Goal: Navigation & Orientation: Find specific page/section

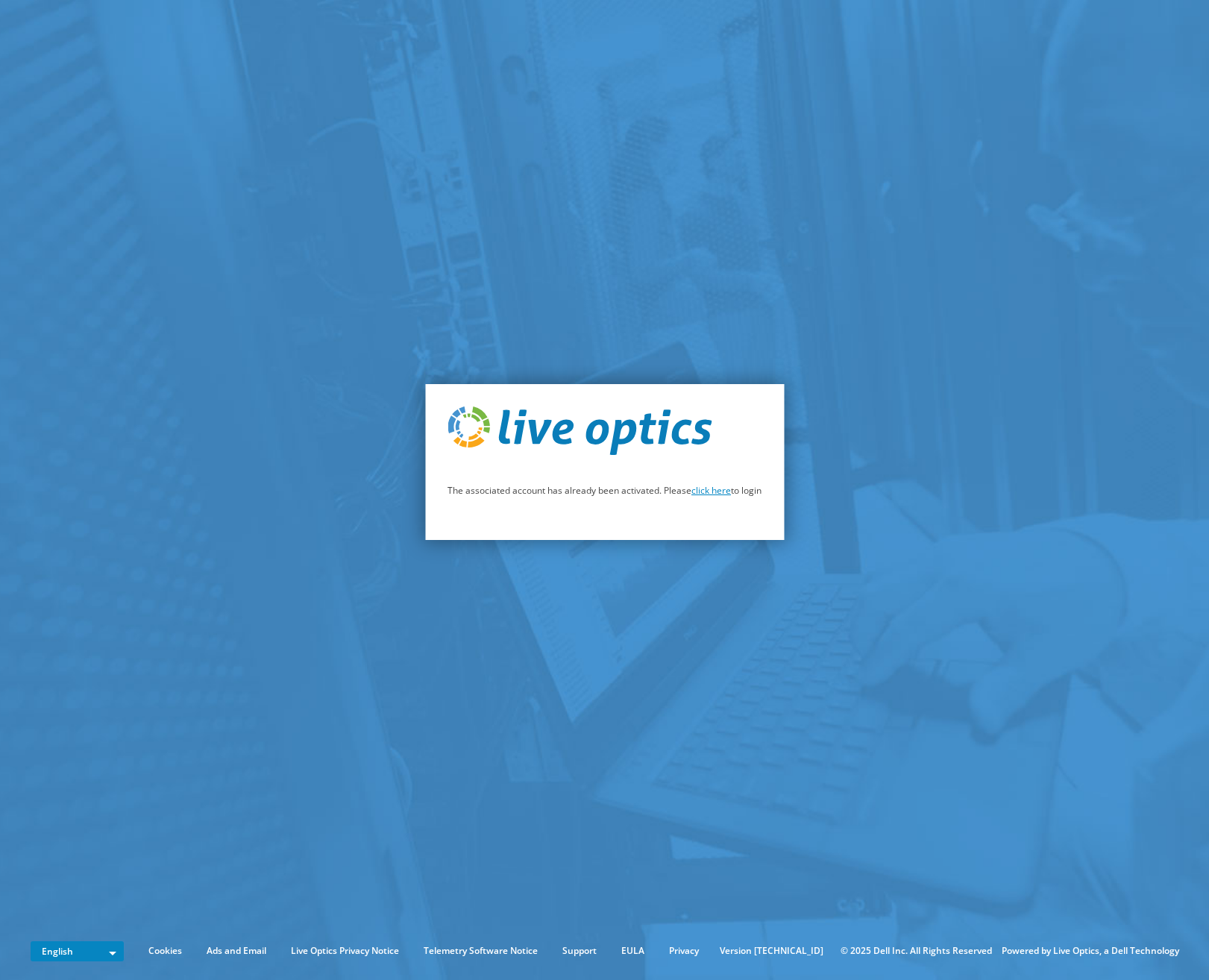
click at [714, 493] on link "click here" at bounding box center [711, 490] width 39 height 12
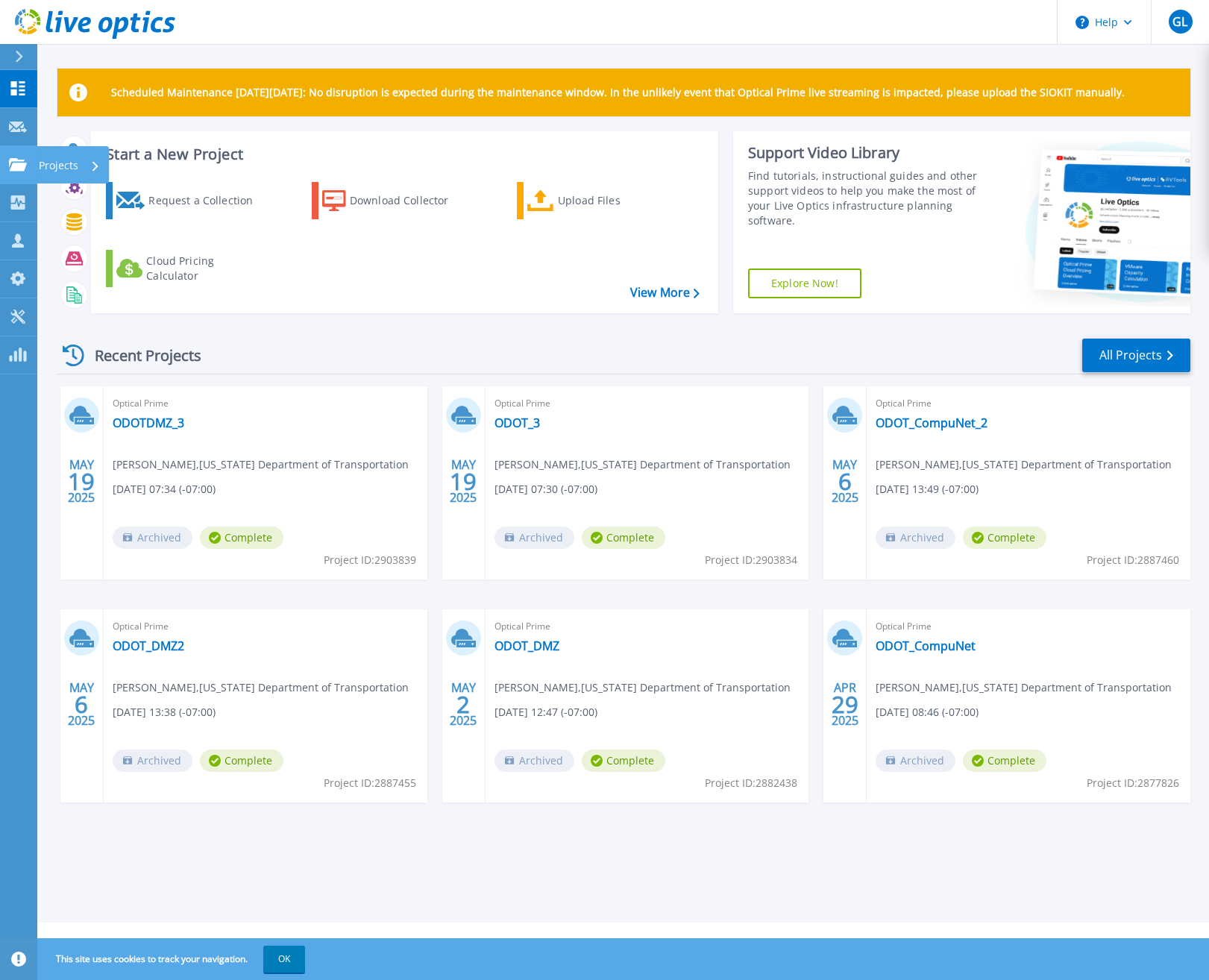
click at [9, 166] on icon at bounding box center [18, 164] width 18 height 12
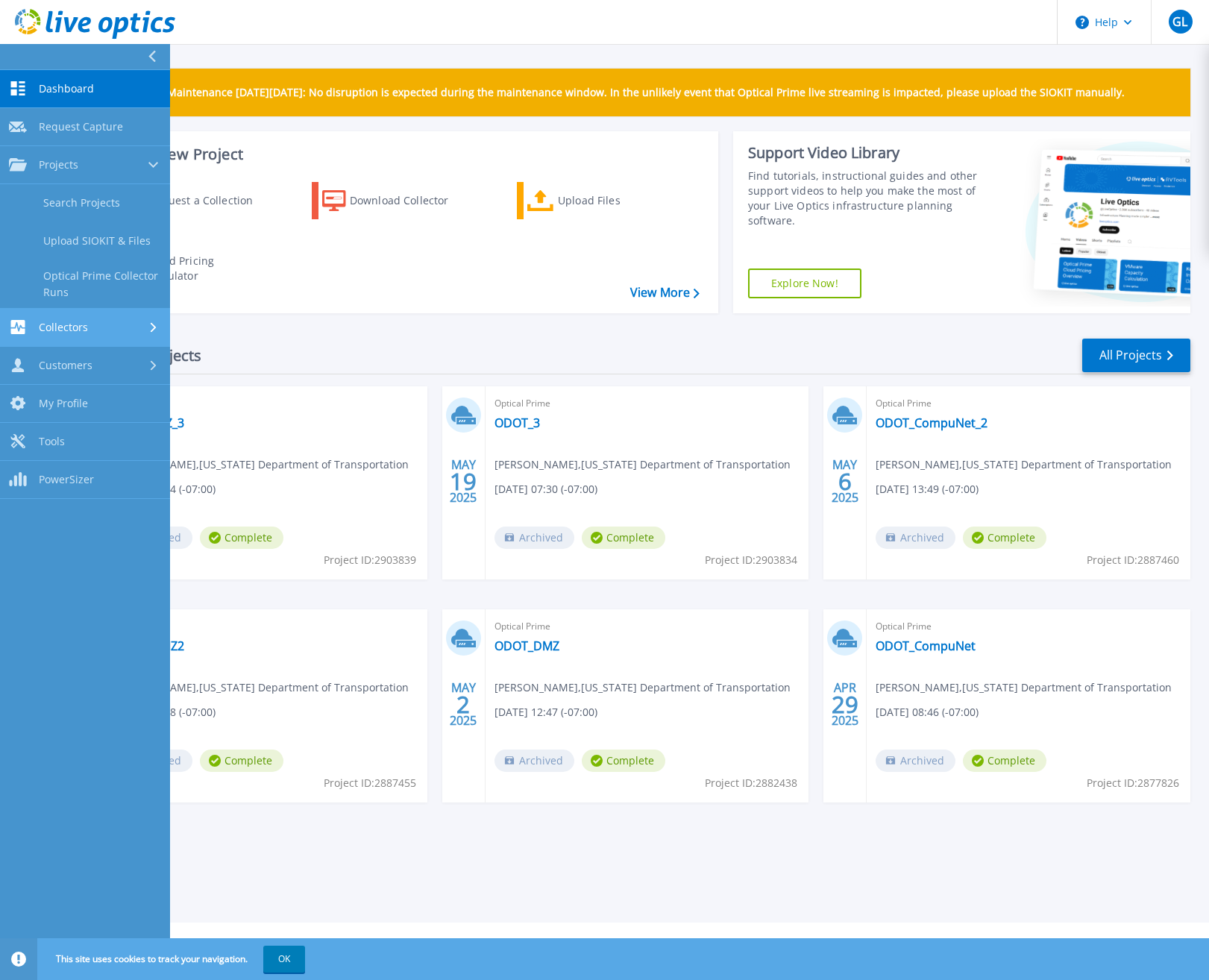
click at [49, 322] on span "Collectors" at bounding box center [63, 327] width 50 height 13
click at [58, 331] on link "Customers Customers" at bounding box center [85, 317] width 170 height 38
click at [69, 79] on link "Dashboard Dashboard" at bounding box center [85, 89] width 170 height 38
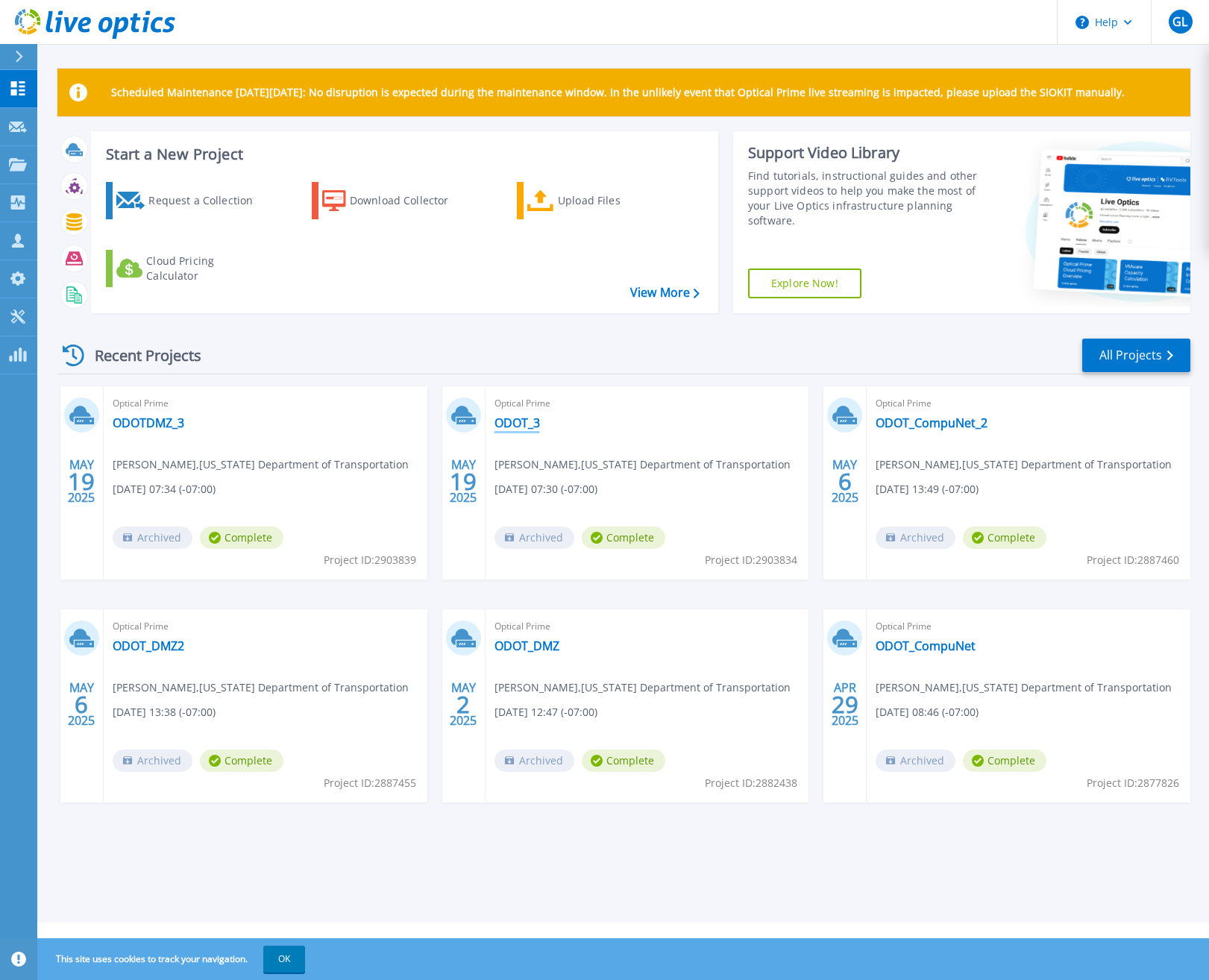
click at [511, 423] on link "ODOT_3" at bounding box center [517, 423] width 46 height 15
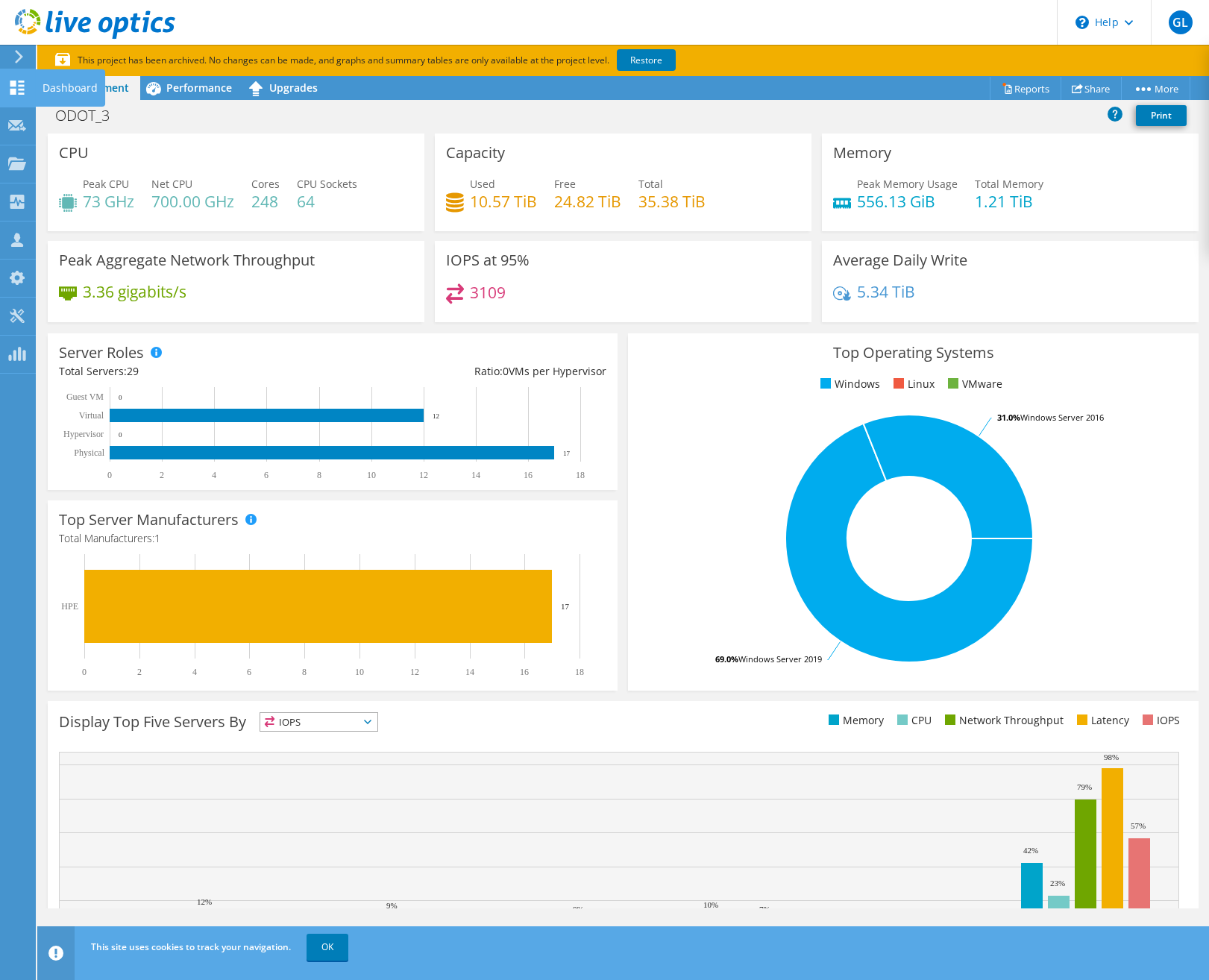
click at [21, 84] on icon at bounding box center [17, 87] width 18 height 14
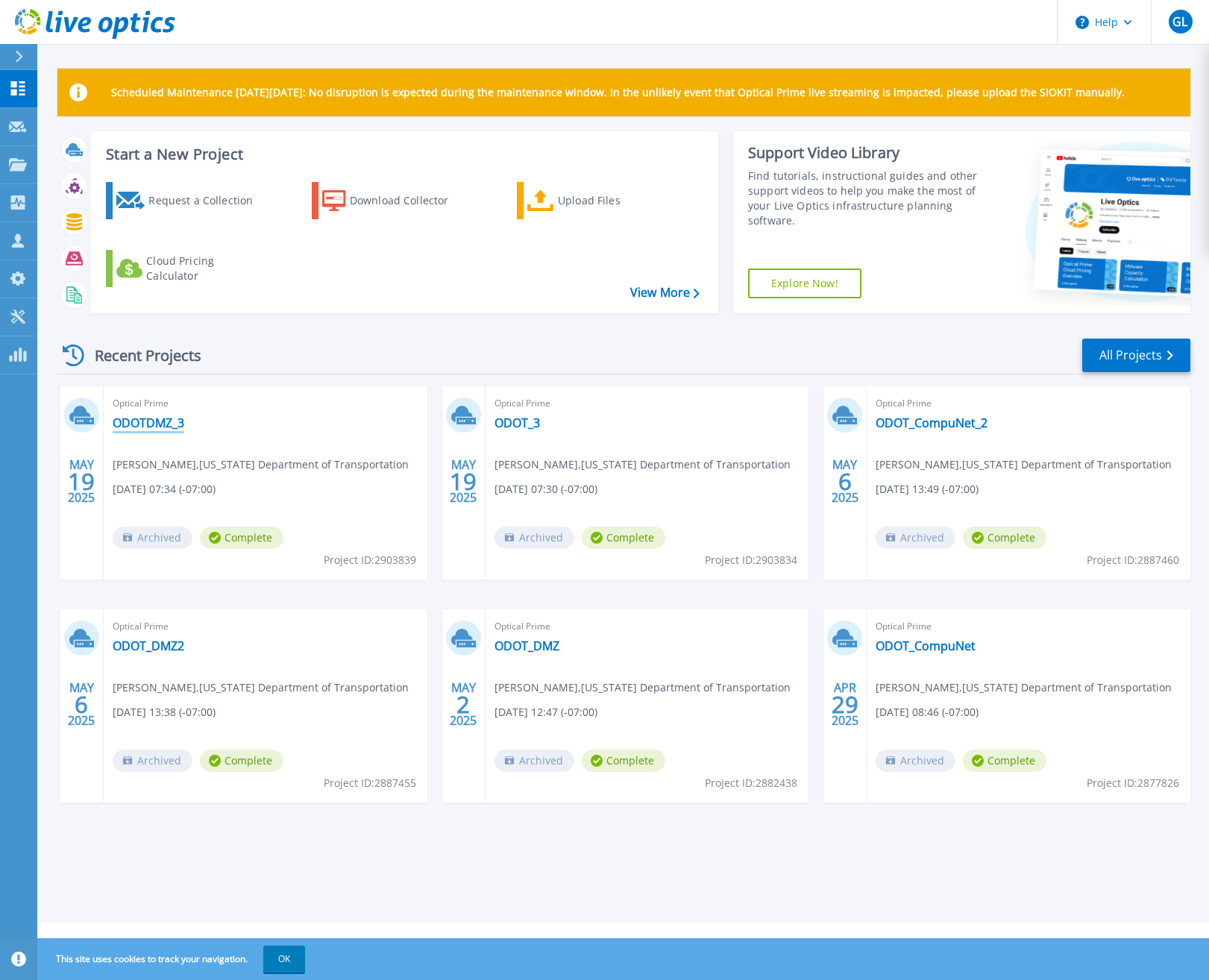
click at [151, 423] on link "ODOTDMZ_3" at bounding box center [148, 423] width 71 height 15
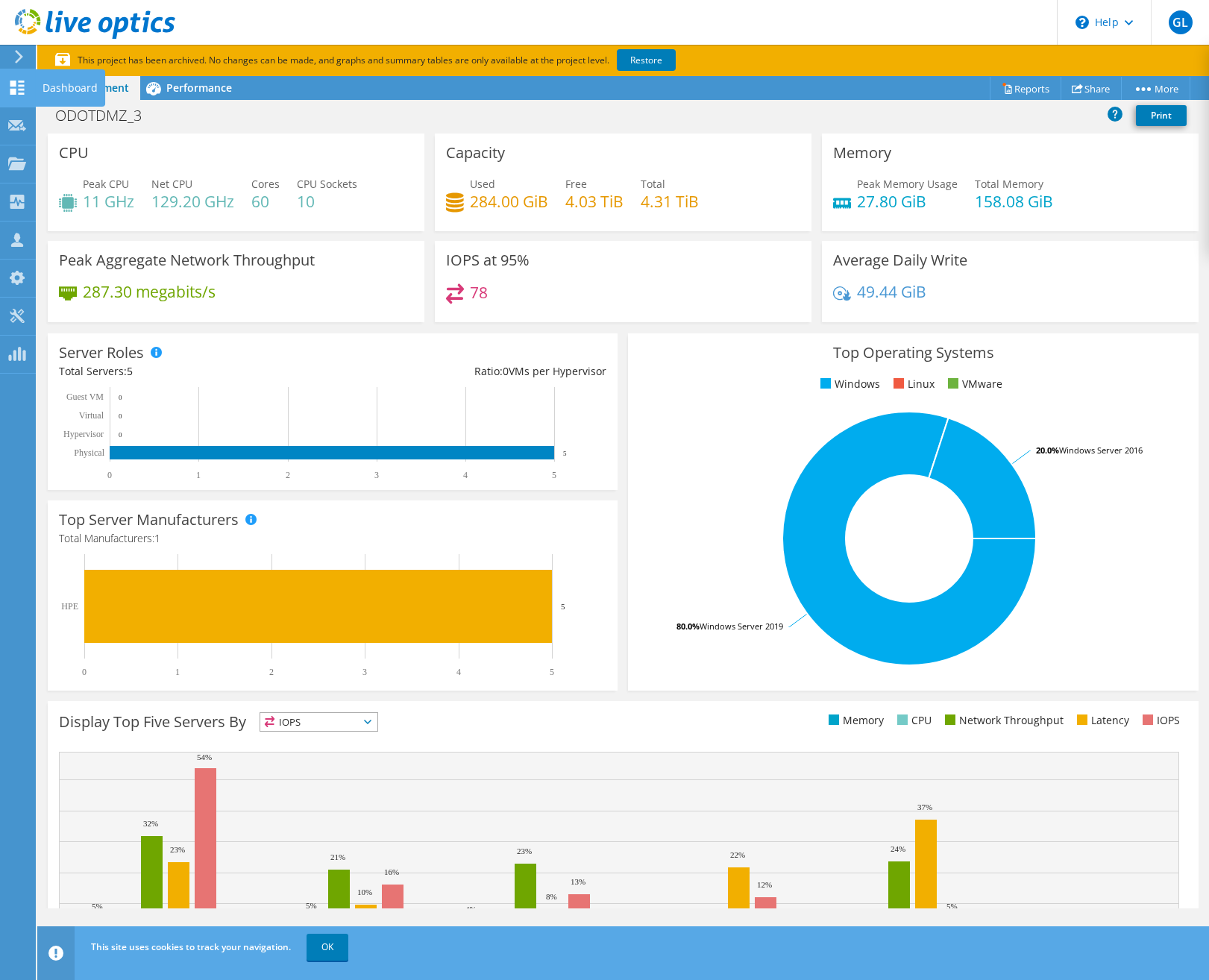
click at [15, 90] on use at bounding box center [17, 87] width 14 height 14
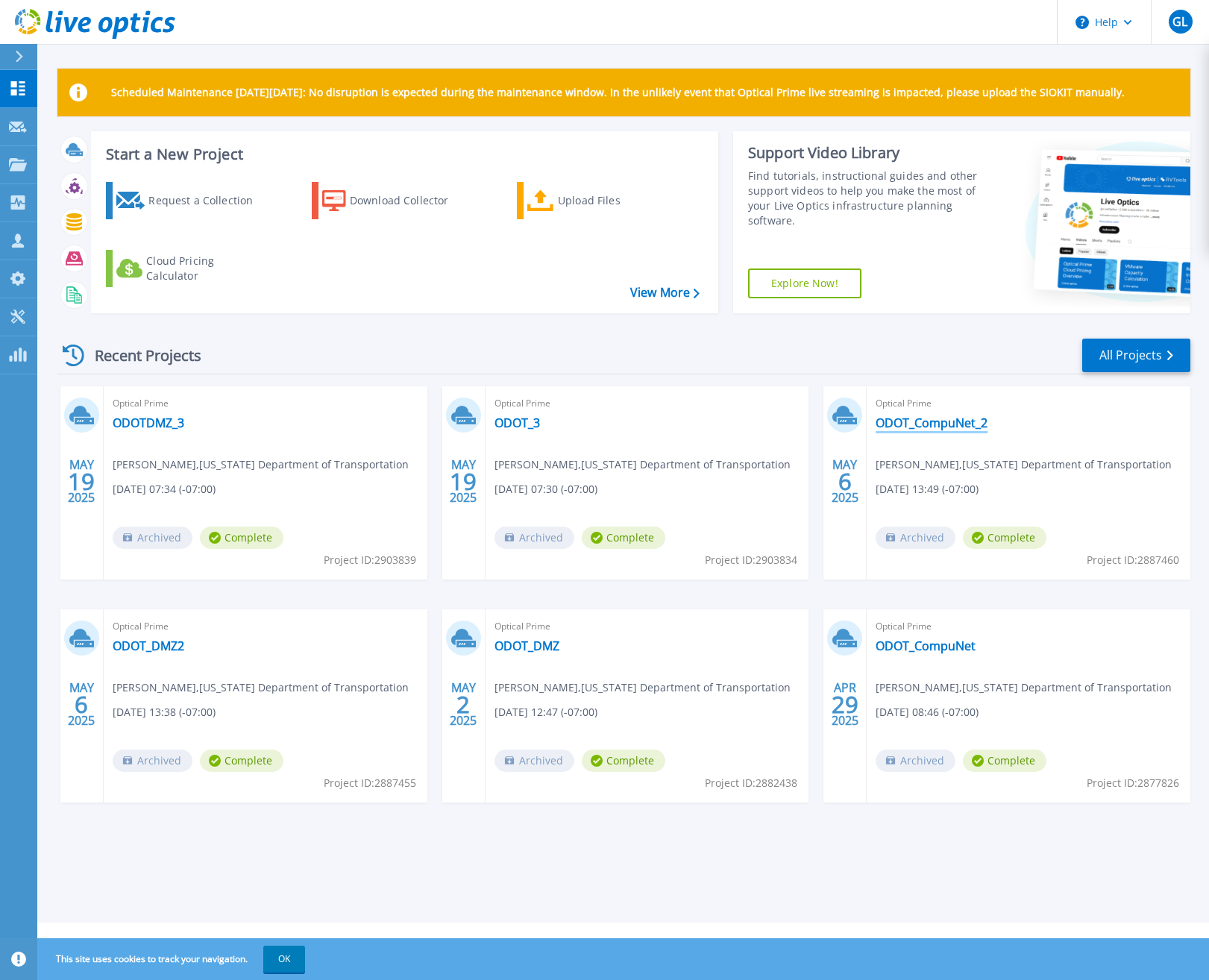
click at [929, 420] on link "ODOT_CompuNet_2" at bounding box center [931, 423] width 112 height 15
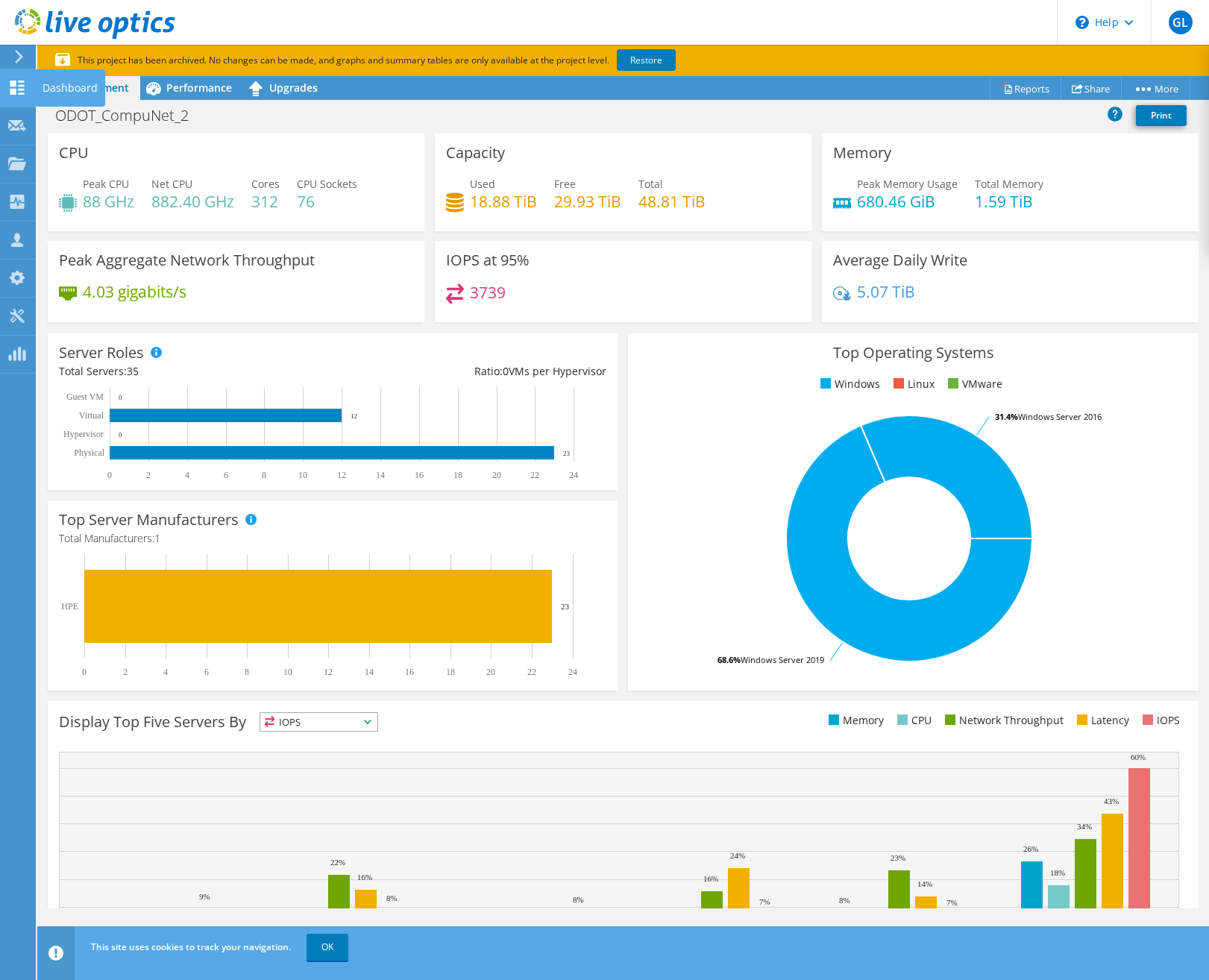
click at [14, 85] on use at bounding box center [17, 87] width 14 height 14
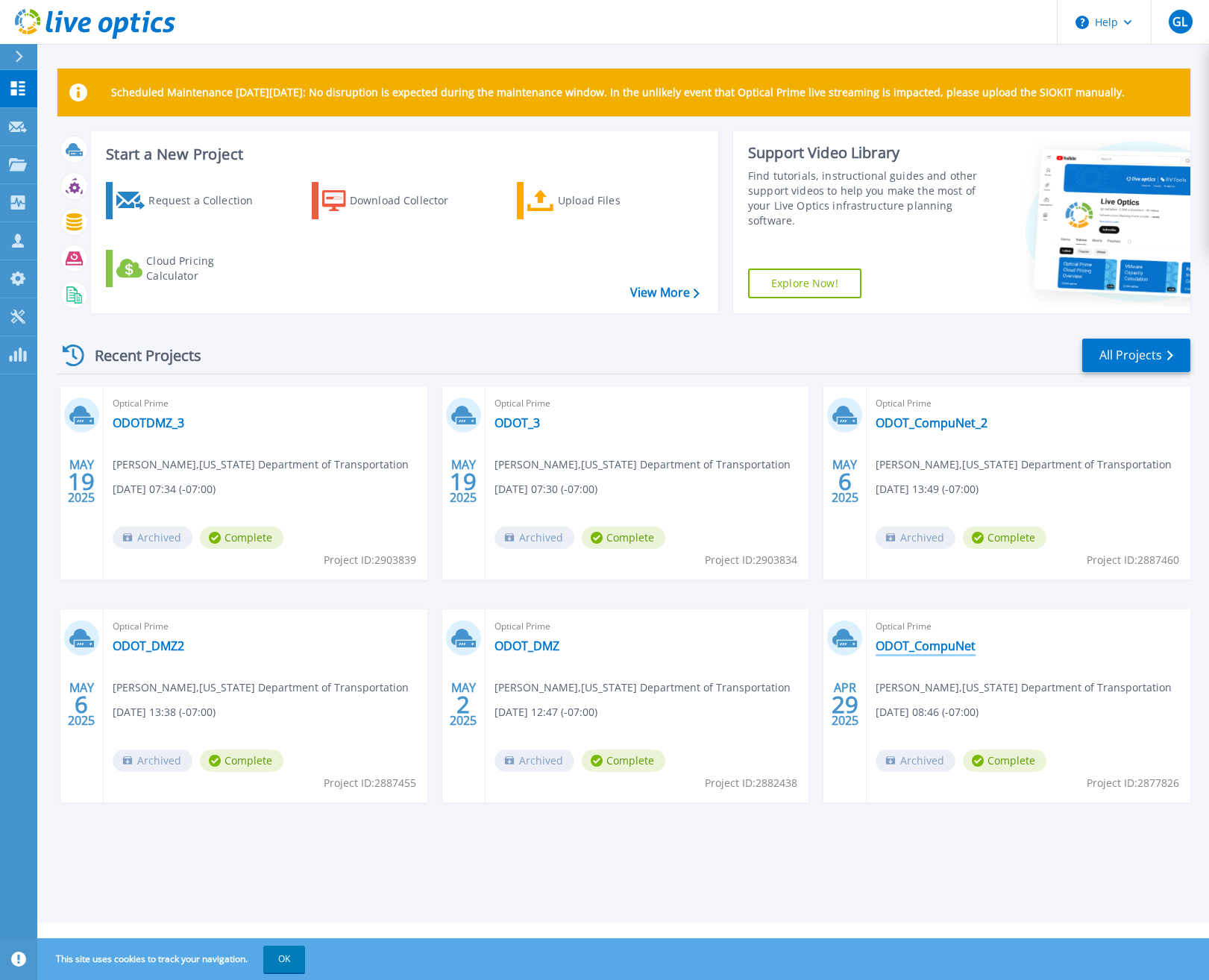
click at [913, 649] on link "ODOT_CompuNet" at bounding box center [925, 646] width 100 height 15
